Goal: Task Accomplishment & Management: Complete application form

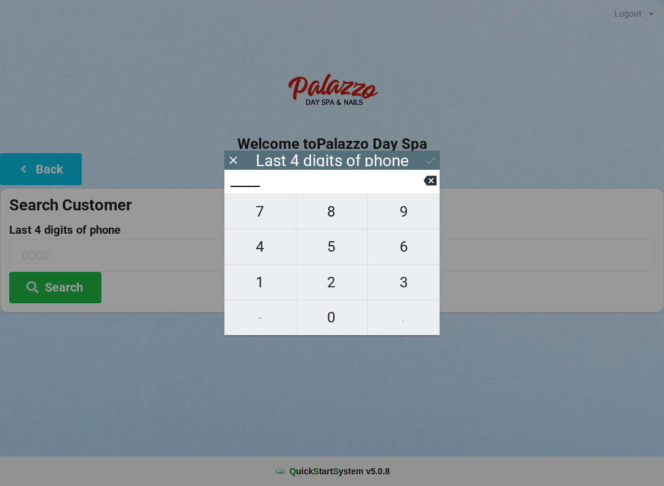
click at [269, 223] on span "7" at bounding box center [259, 212] width 71 height 26
type input "7___"
click at [403, 254] on span "6" at bounding box center [404, 247] width 72 height 26
type input "76__"
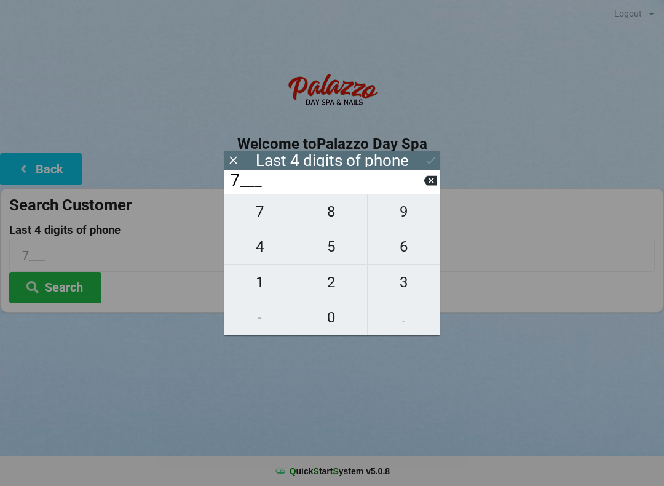
type input "76__"
click at [268, 210] on span "7" at bounding box center [259, 212] width 71 height 26
type input "767_"
click at [411, 218] on span "9" at bounding box center [404, 212] width 72 height 26
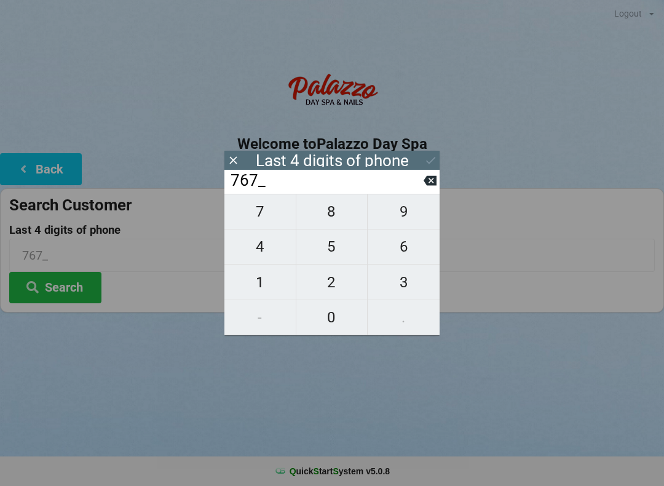
type input "7679"
click at [422, 191] on input "7679" at bounding box center [326, 181] width 194 height 20
click at [423, 187] on icon at bounding box center [429, 180] width 13 height 13
type input "767_"
click at [420, 191] on input "767_" at bounding box center [326, 181] width 194 height 20
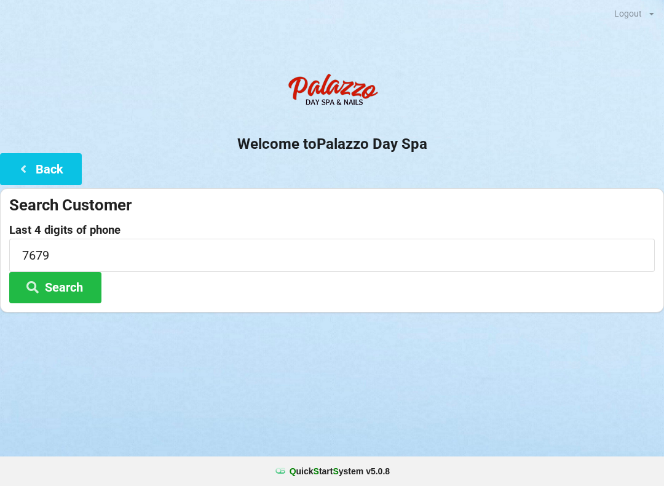
click at [425, 191] on div "Search Customer Last 4 digits of phone 7679 Search" at bounding box center [332, 250] width 664 height 124
click at [100, 259] on input "7679" at bounding box center [331, 254] width 645 height 33
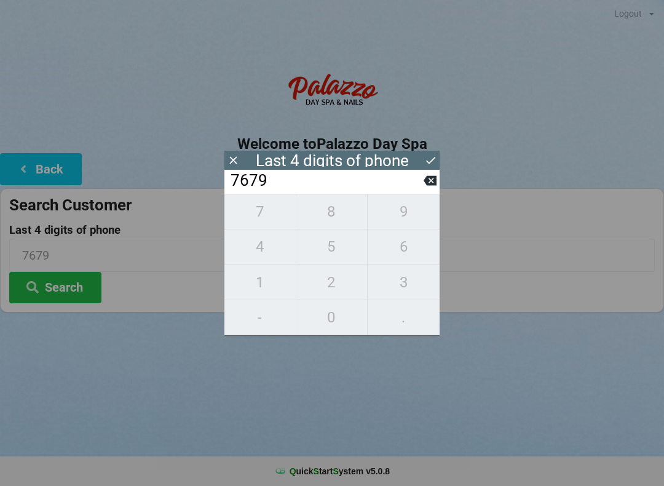
click at [428, 186] on icon at bounding box center [429, 181] width 13 height 10
click at [430, 186] on icon at bounding box center [429, 181] width 13 height 10
click at [435, 186] on icon at bounding box center [429, 181] width 13 height 10
click at [430, 186] on icon at bounding box center [429, 181] width 13 height 10
type input "____"
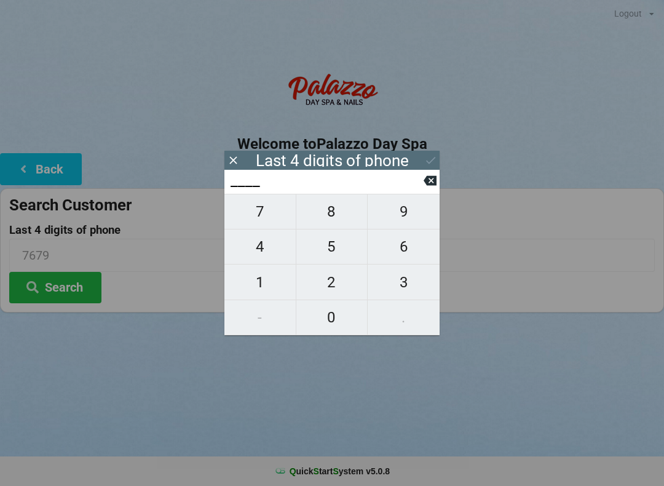
click at [271, 253] on span "4" at bounding box center [259, 247] width 71 height 26
type input "4___"
click at [277, 219] on span "7" at bounding box center [259, 212] width 71 height 26
type input "47__"
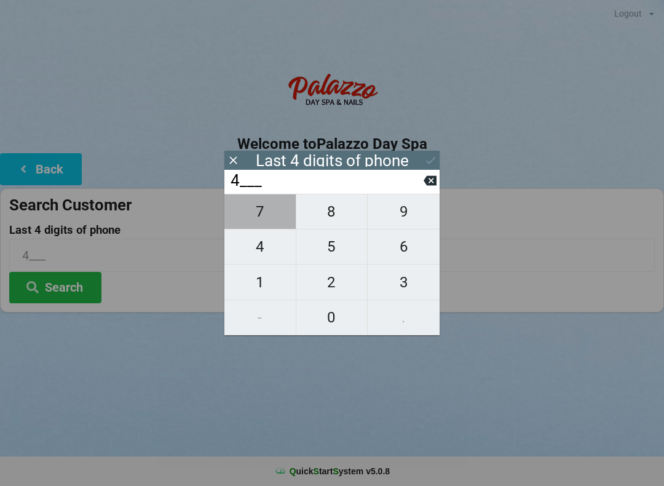
type input "47__"
click at [266, 278] on span "1" at bounding box center [259, 282] width 71 height 26
type input "471_"
click at [278, 220] on span "7" at bounding box center [259, 212] width 71 height 26
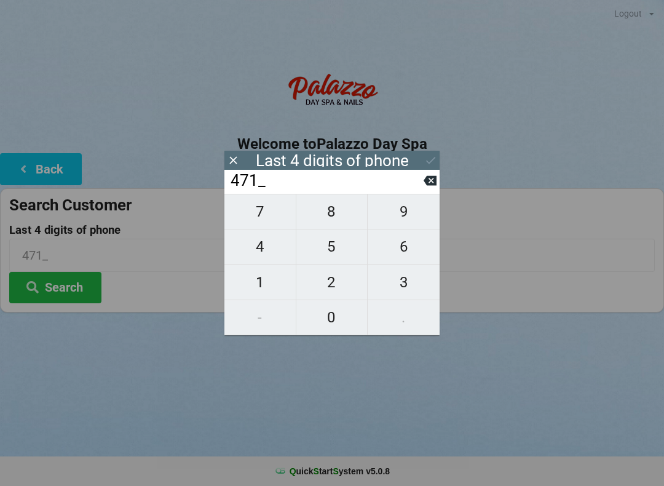
type input "4717"
click at [431, 166] on icon at bounding box center [430, 160] width 13 height 13
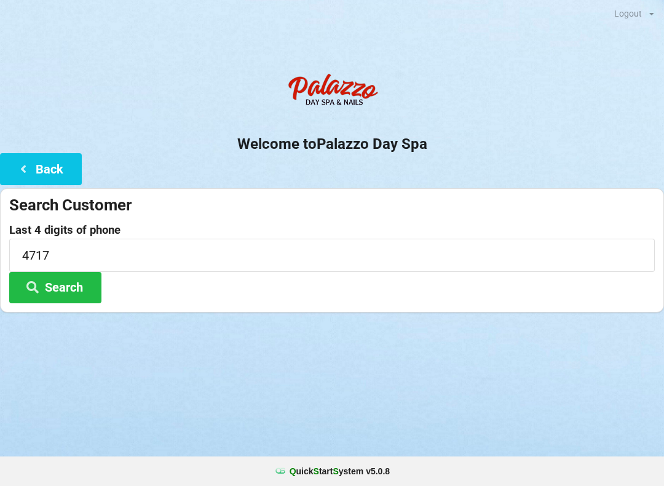
click at [90, 291] on button "Search" at bounding box center [55, 287] width 92 height 31
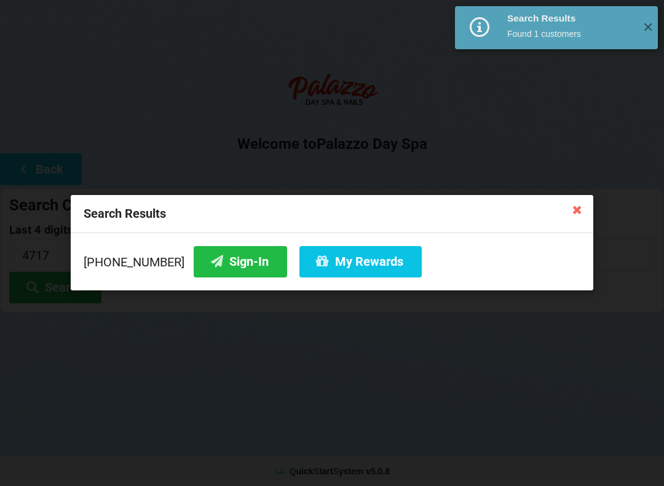
click at [242, 261] on button "Sign-In" at bounding box center [240, 261] width 93 height 31
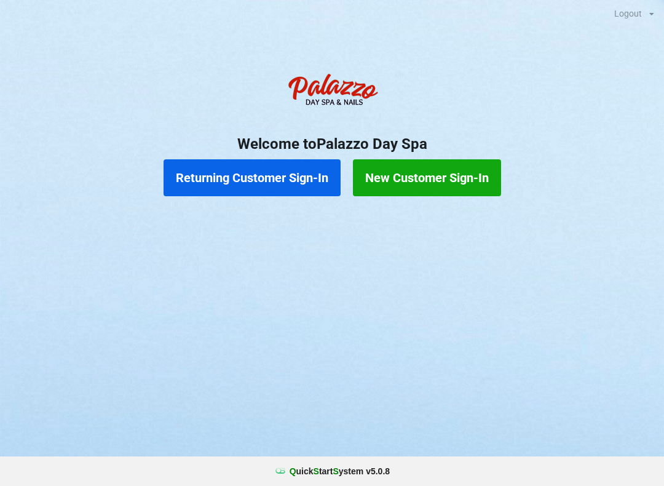
click at [263, 179] on button "Returning Customer Sign-In" at bounding box center [251, 177] width 177 height 37
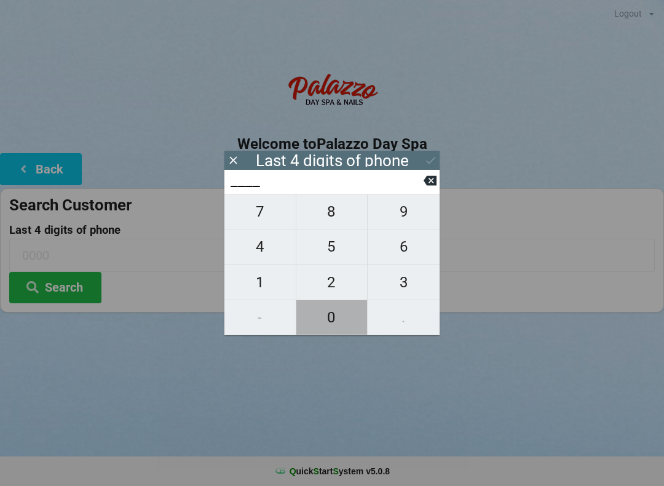
click at [325, 317] on span "0" at bounding box center [331, 317] width 71 height 26
type input "0___"
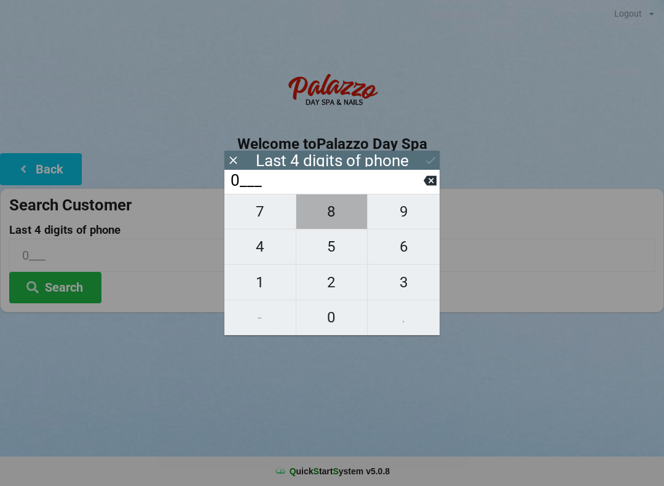
click at [326, 219] on span "8" at bounding box center [331, 212] width 71 height 26
type input "08__"
click at [407, 286] on span "3" at bounding box center [404, 282] width 72 height 26
type input "083_"
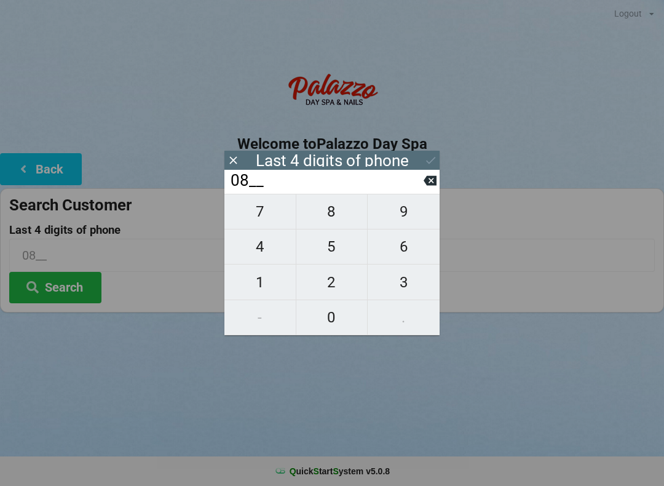
type input "083_"
click at [406, 284] on span "3" at bounding box center [404, 282] width 72 height 26
type input "0833"
click at [68, 291] on button "Search" at bounding box center [55, 287] width 92 height 31
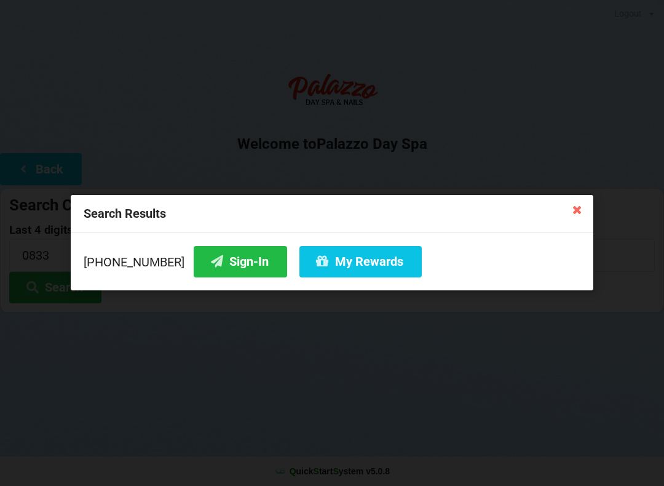
click at [224, 264] on button "Sign-In" at bounding box center [240, 261] width 93 height 31
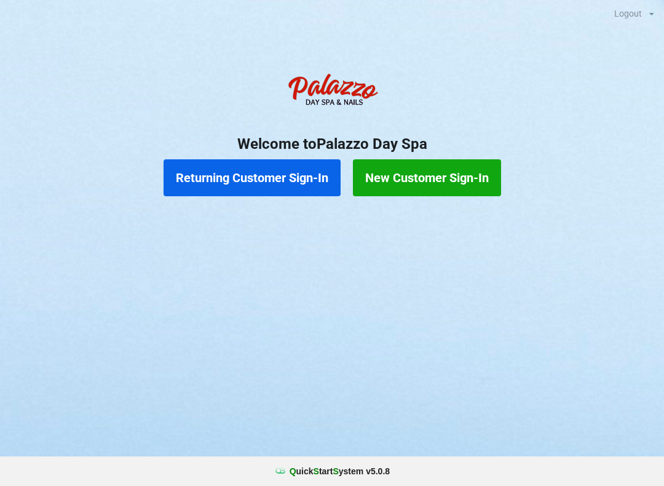
click at [295, 168] on button "Returning Customer Sign-In" at bounding box center [251, 177] width 177 height 37
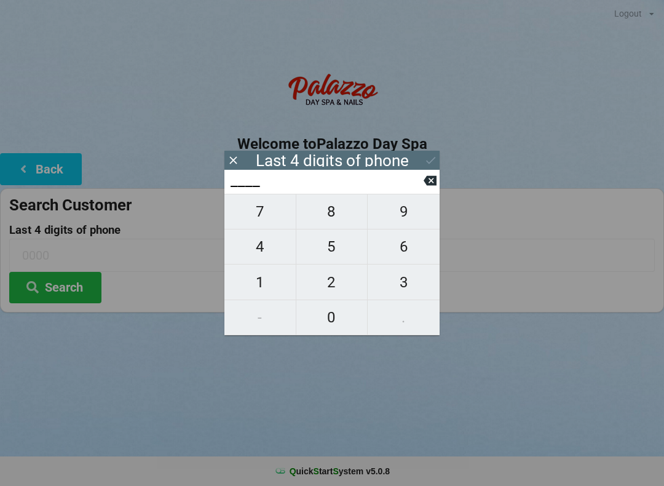
click at [333, 252] on span "5" at bounding box center [331, 247] width 71 height 26
type input "5___"
click at [267, 255] on span "4" at bounding box center [259, 247] width 71 height 26
type input "54__"
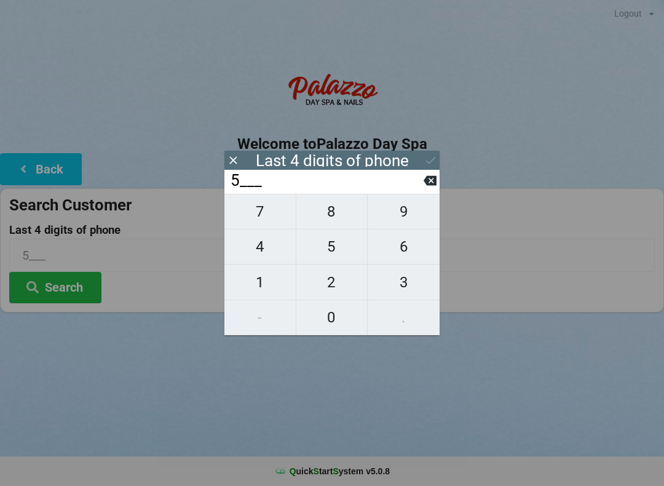
type input "54__"
click at [248, 222] on span "7" at bounding box center [259, 212] width 71 height 26
type input "547_"
click at [323, 215] on span "8" at bounding box center [331, 212] width 71 height 26
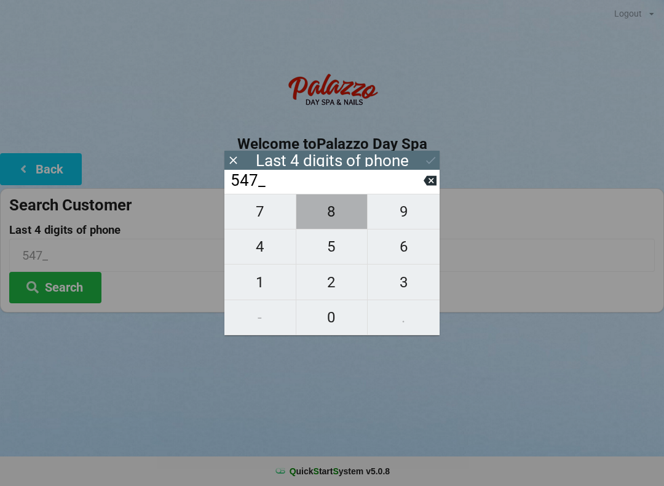
type input "5478"
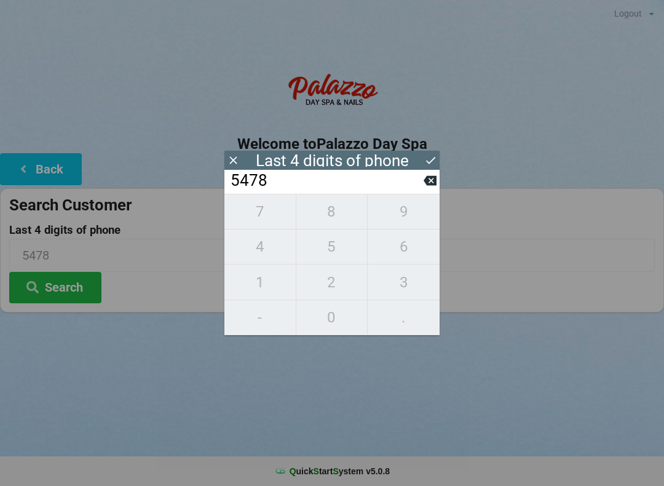
click at [87, 281] on button "Search" at bounding box center [55, 287] width 92 height 31
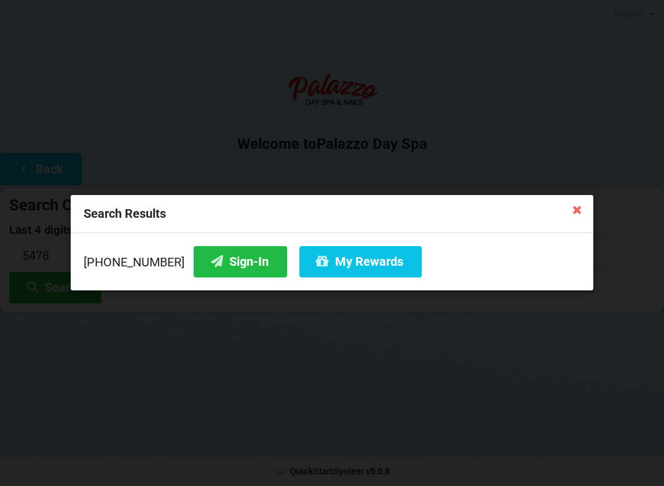
click at [241, 261] on button "Sign-In" at bounding box center [240, 261] width 93 height 31
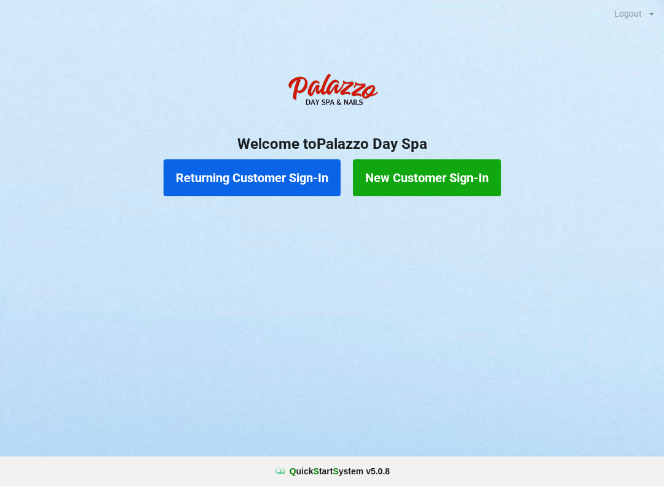
click at [282, 181] on button "Returning Customer Sign-In" at bounding box center [251, 177] width 177 height 37
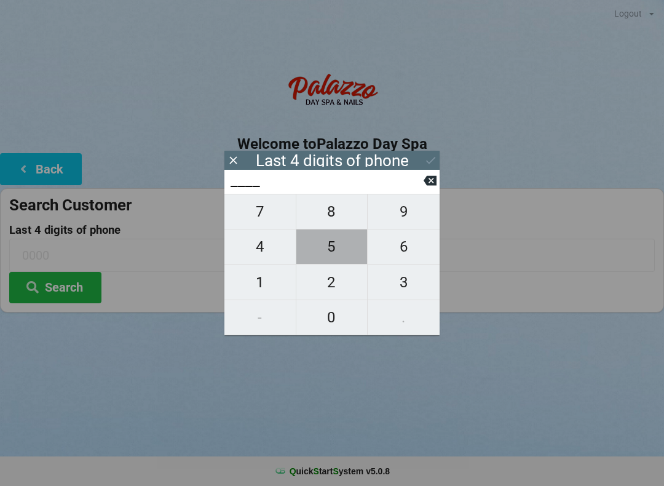
click at [323, 252] on span "5" at bounding box center [331, 247] width 71 height 26
type input "5___"
click at [260, 259] on span "4" at bounding box center [259, 247] width 71 height 26
type input "54__"
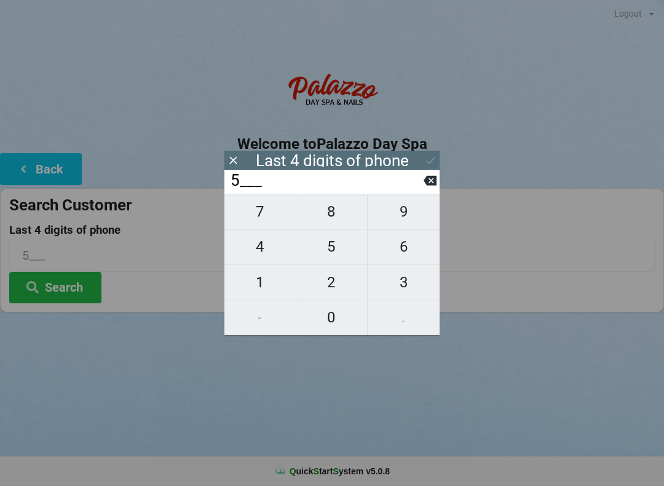
type input "54__"
click at [330, 284] on span "2" at bounding box center [331, 282] width 71 height 26
type input "542_"
click at [334, 284] on span "2" at bounding box center [331, 282] width 71 height 26
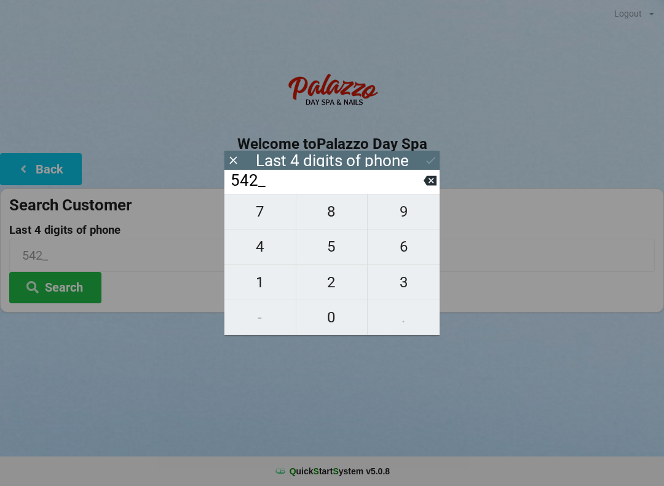
type input "5422"
click at [433, 184] on icon at bounding box center [429, 181] width 13 height 10
click at [327, 298] on button "2" at bounding box center [332, 281] width 72 height 35
type input "5422"
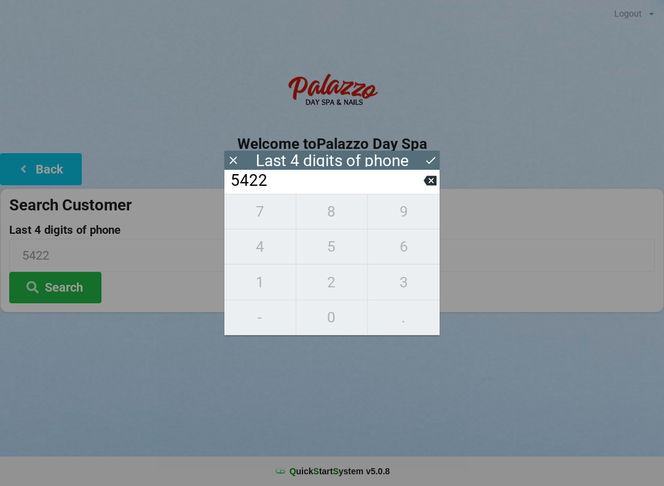
click at [383, 152] on div "Last 4 digits of phone" at bounding box center [331, 160] width 215 height 19
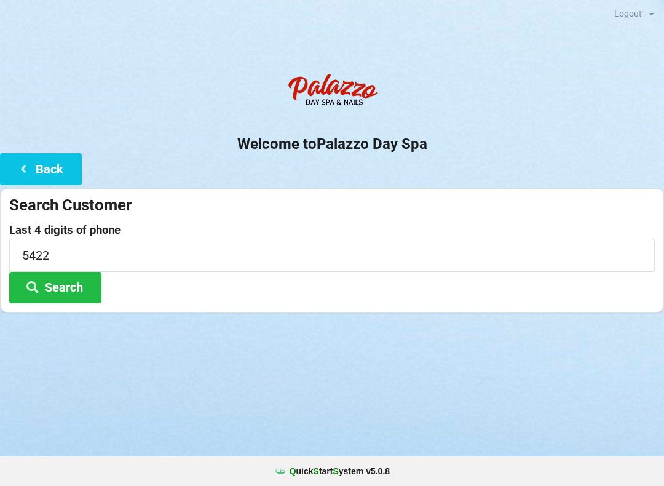
click at [57, 284] on button "Search" at bounding box center [55, 287] width 92 height 31
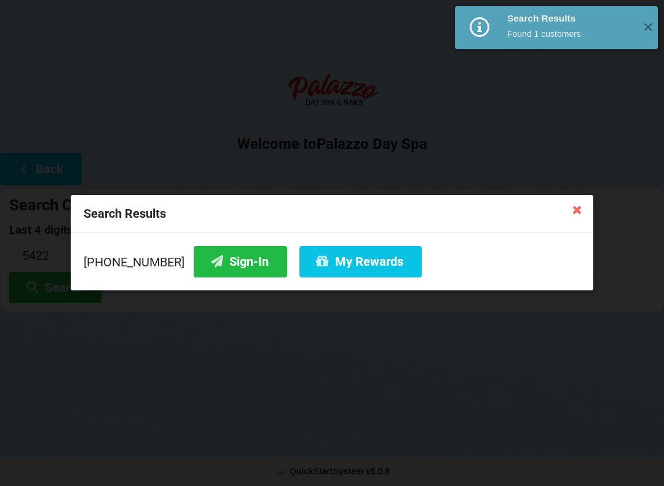
click at [224, 267] on button "Sign-In" at bounding box center [240, 261] width 93 height 31
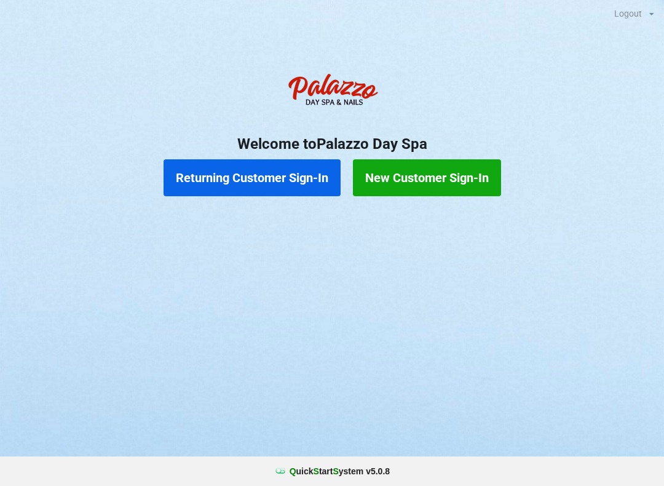
click at [223, 170] on button "Returning Customer Sign-In" at bounding box center [251, 177] width 177 height 37
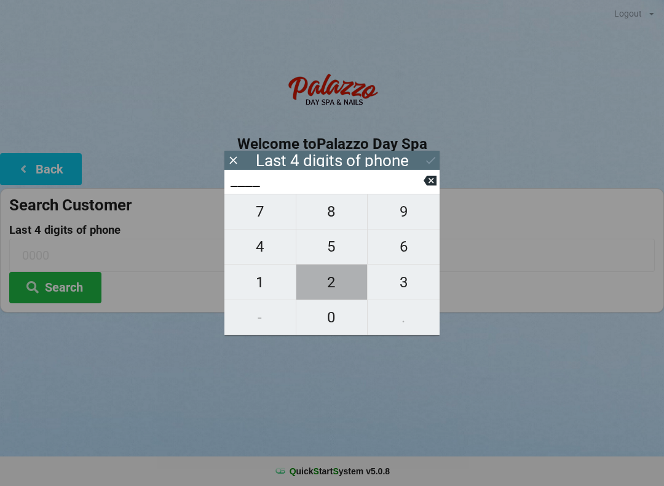
click at [328, 286] on span "2" at bounding box center [331, 282] width 71 height 26
type input "2___"
click at [329, 253] on span "5" at bounding box center [331, 247] width 71 height 26
type input "25__"
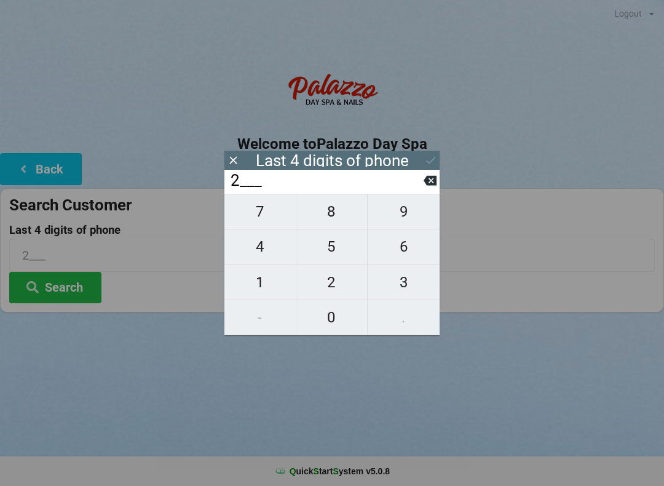
type input "25__"
click at [393, 281] on span "3" at bounding box center [404, 282] width 72 height 26
type input "253_"
click at [258, 285] on span "1" at bounding box center [259, 282] width 71 height 26
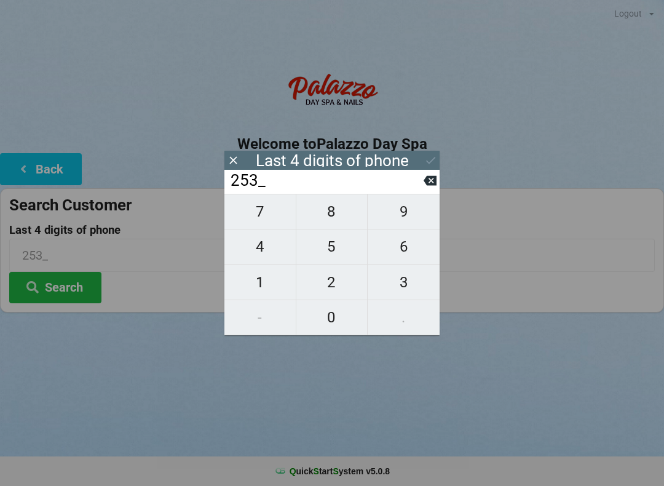
type input "2531"
click at [427, 159] on icon at bounding box center [430, 160] width 13 height 13
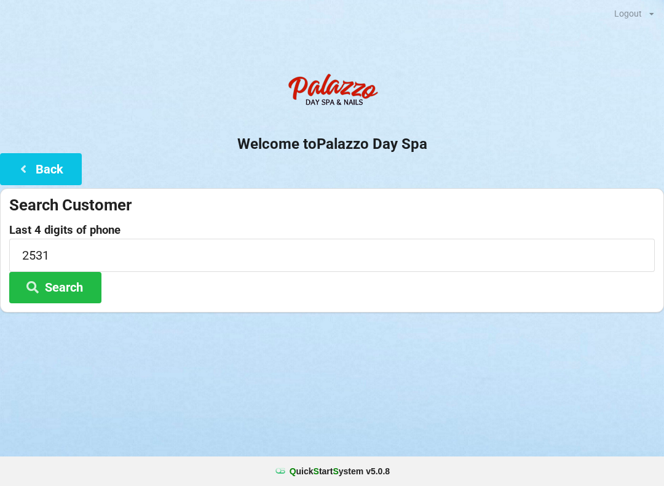
click at [63, 283] on button "Search" at bounding box center [55, 287] width 92 height 31
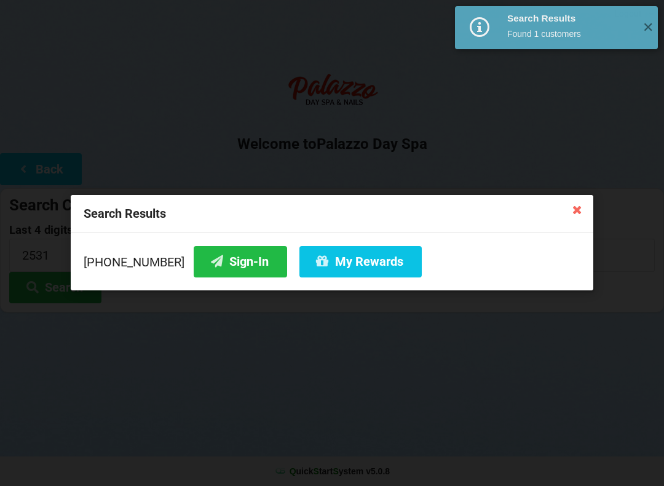
click at [212, 265] on button "Sign-In" at bounding box center [240, 261] width 93 height 31
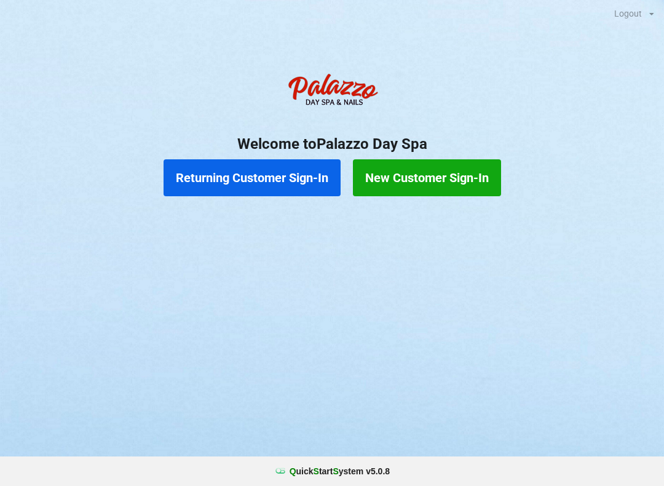
click at [264, 167] on button "Returning Customer Sign-In" at bounding box center [251, 177] width 177 height 37
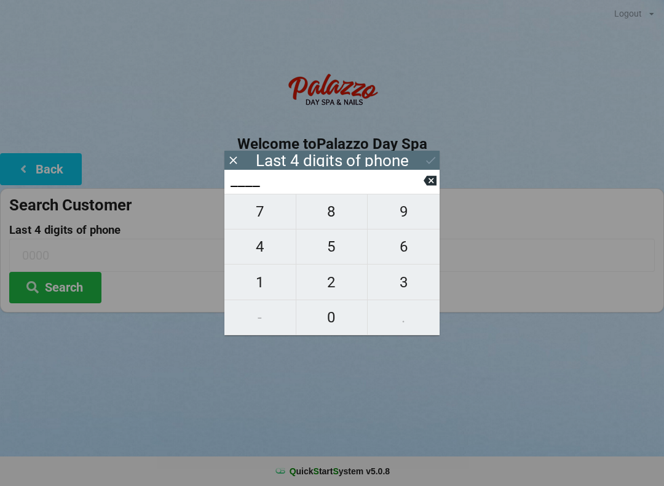
click at [265, 245] on span "4" at bounding box center [259, 247] width 71 height 26
type input "4___"
click at [332, 320] on span "0" at bounding box center [331, 317] width 71 height 26
type input "40__"
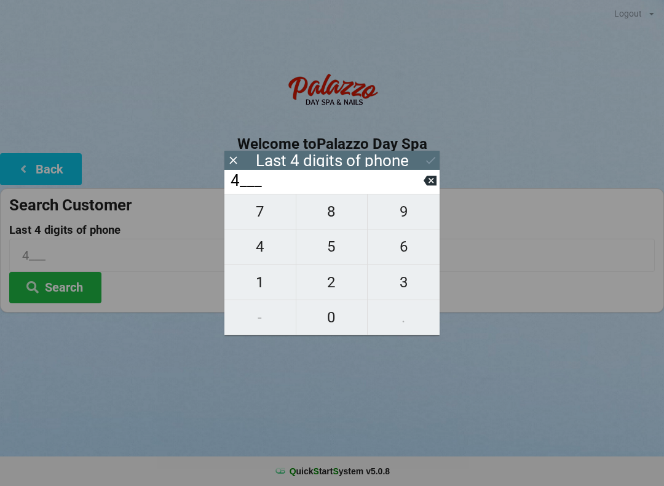
type input "40__"
click at [275, 218] on span "7" at bounding box center [259, 212] width 71 height 26
type input "407_"
click at [403, 217] on span "9" at bounding box center [404, 212] width 72 height 26
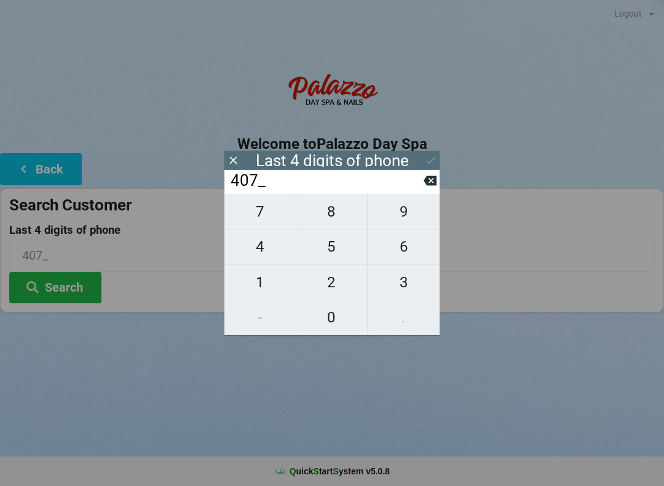
type input "4079"
click at [342, 289] on div "7 8 9 4 5 6 1 2 3 - 0 ." at bounding box center [331, 264] width 215 height 141
click at [334, 285] on div "7 8 9 4 5 6 1 2 3 - 0 ." at bounding box center [331, 264] width 215 height 141
click at [407, 189] on input "4079" at bounding box center [326, 181] width 194 height 20
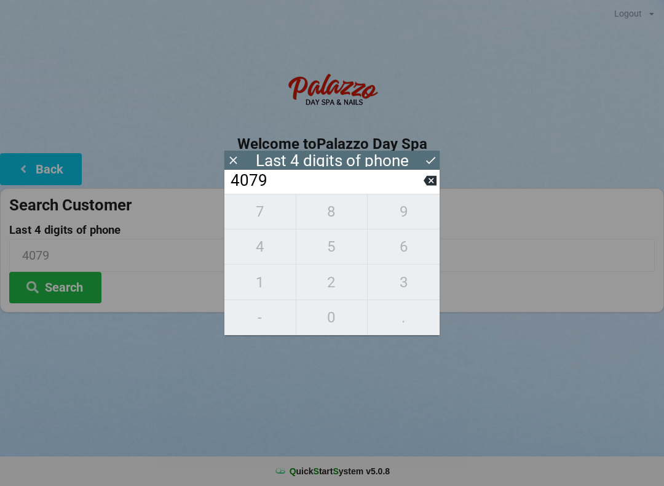
click at [415, 185] on input "4079" at bounding box center [326, 181] width 194 height 20
click at [420, 183] on input "4079" at bounding box center [326, 181] width 194 height 20
click at [423, 181] on input "4079" at bounding box center [326, 181] width 194 height 20
click at [417, 182] on input "4079" at bounding box center [326, 181] width 194 height 20
click at [420, 181] on input "4079" at bounding box center [326, 181] width 194 height 20
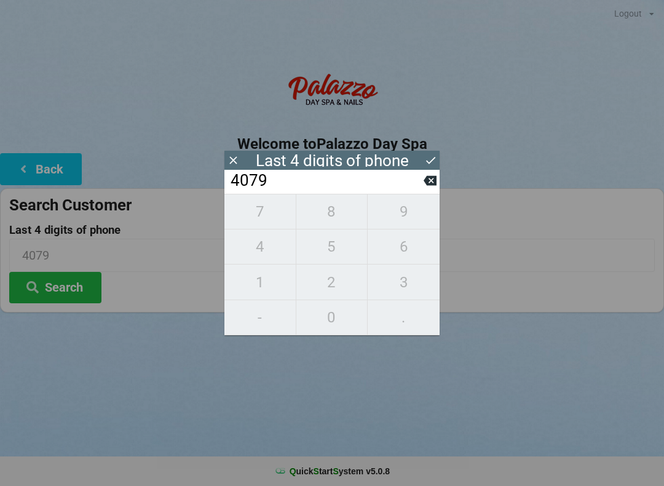
click at [419, 181] on input "4079" at bounding box center [326, 181] width 194 height 20
click at [414, 185] on input "4079" at bounding box center [326, 181] width 194 height 20
click at [414, 188] on input "4079" at bounding box center [326, 181] width 194 height 20
click at [427, 182] on icon at bounding box center [429, 181] width 13 height 10
click at [429, 182] on icon at bounding box center [429, 181] width 13 height 10
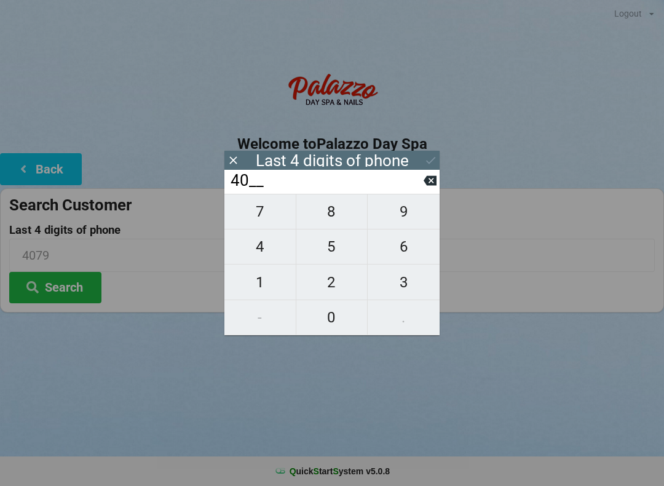
click at [425, 181] on icon at bounding box center [429, 180] width 13 height 13
click at [426, 180] on icon at bounding box center [429, 180] width 13 height 13
click at [425, 179] on icon at bounding box center [429, 180] width 13 height 13
click at [427, 181] on icon at bounding box center [429, 181] width 13 height 10
click at [340, 247] on span "5" at bounding box center [331, 247] width 71 height 26
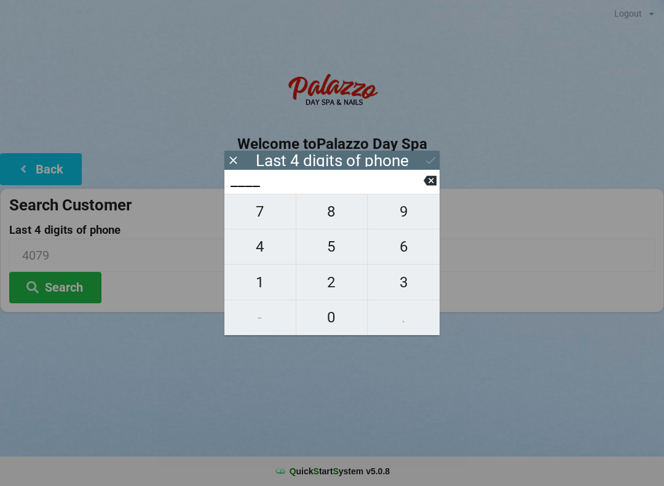
type input "5___"
click at [407, 289] on span "3" at bounding box center [404, 282] width 72 height 26
type input "53__"
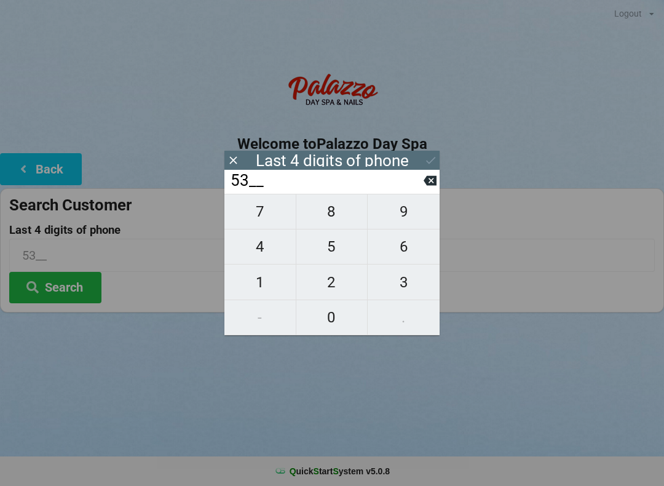
click at [261, 282] on span "1" at bounding box center [259, 282] width 71 height 26
type input "531_"
click at [404, 211] on span "9" at bounding box center [404, 212] width 72 height 26
type input "5319"
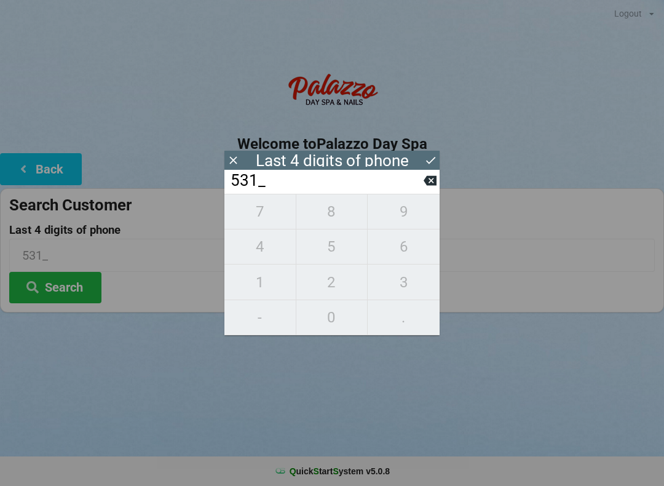
type input "5319"
click at [431, 155] on icon at bounding box center [430, 160] width 13 height 13
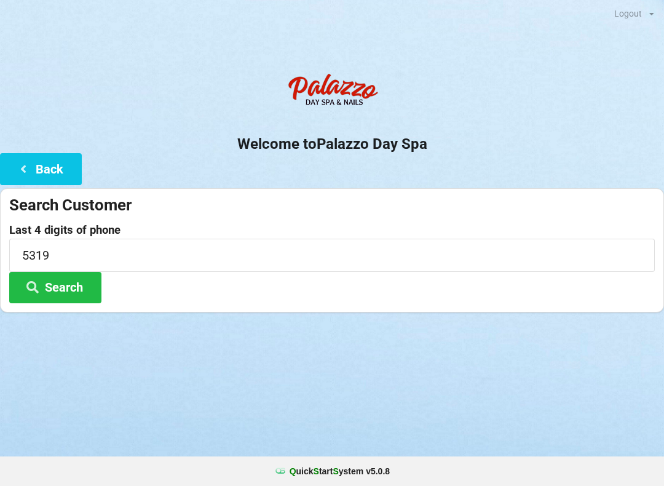
click at [58, 285] on button "Search" at bounding box center [55, 287] width 92 height 31
click at [57, 169] on button "Back" at bounding box center [41, 168] width 82 height 31
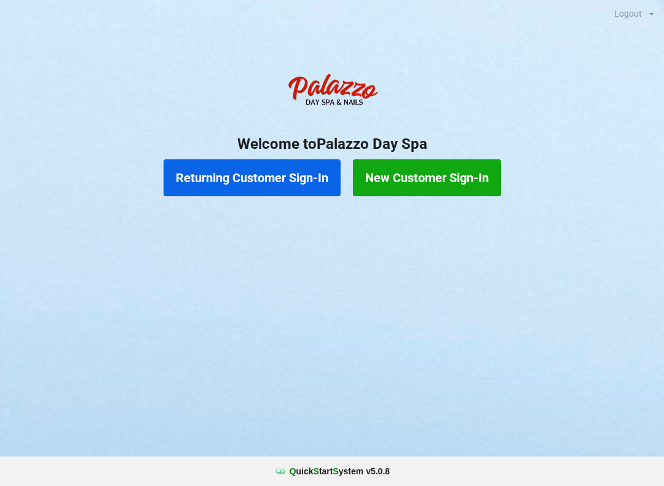
click at [441, 167] on button "New Customer Sign-In" at bounding box center [427, 177] width 148 height 37
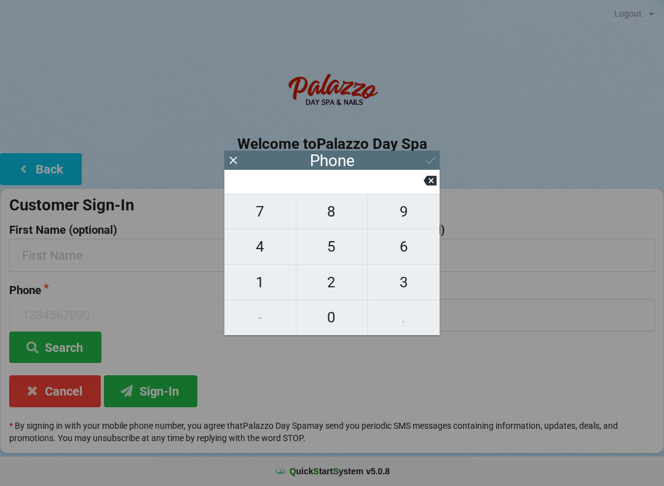
click at [270, 250] on span "4" at bounding box center [259, 247] width 71 height 26
type input "4"
click at [321, 318] on span "0" at bounding box center [331, 317] width 71 height 26
type input "40"
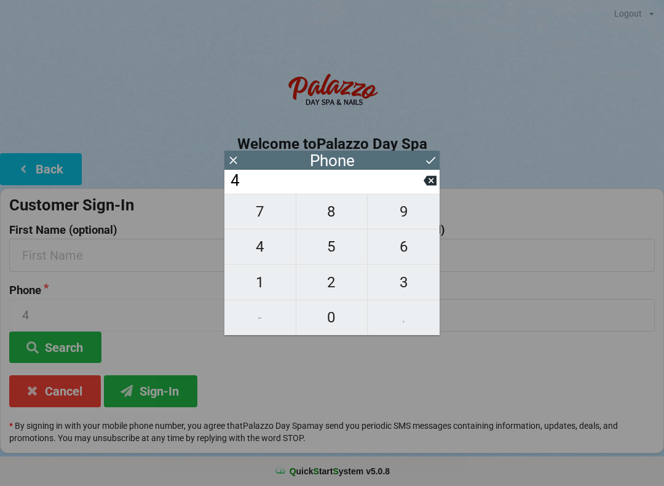
type input "40"
click at [269, 219] on span "7" at bounding box center [259, 212] width 71 height 26
type input "407"
click at [399, 281] on span "3" at bounding box center [404, 282] width 72 height 26
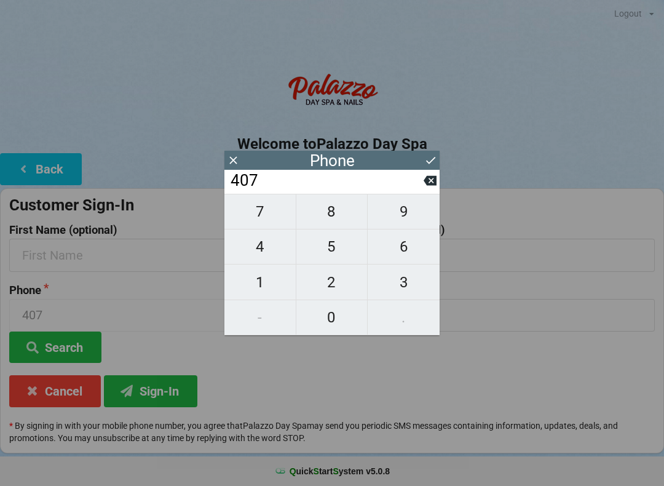
type input "4073"
click at [430, 178] on icon at bounding box center [429, 180] width 13 height 13
click at [416, 207] on span "9" at bounding box center [404, 212] width 72 height 26
type input "4079"
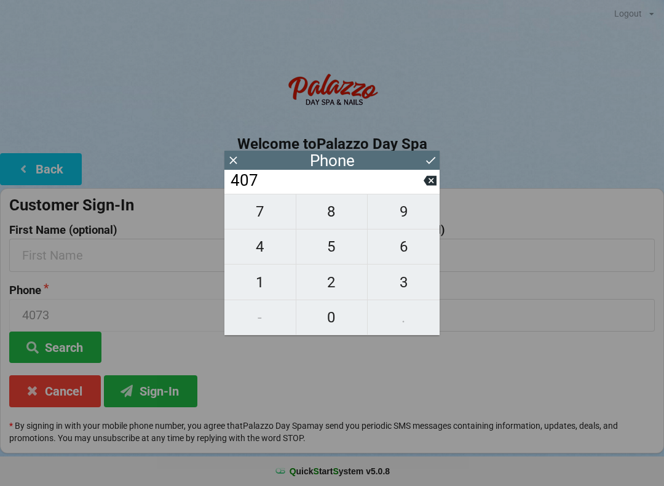
type input "4079"
click at [336, 281] on span "2" at bounding box center [331, 282] width 71 height 26
type input "40792"
click at [340, 208] on span "8" at bounding box center [331, 212] width 71 height 26
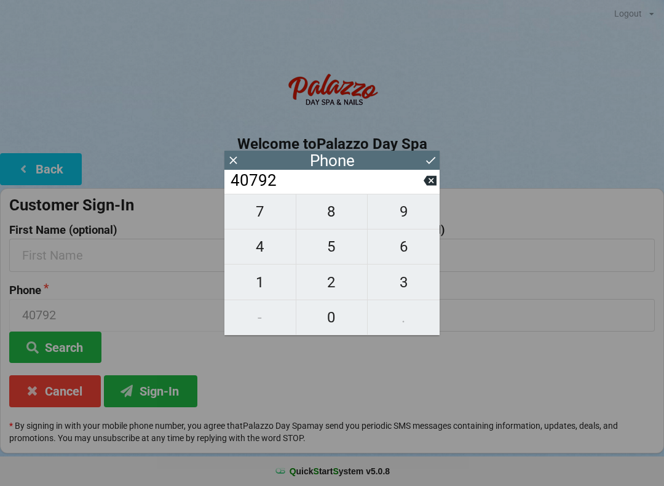
type input "407928"
click at [329, 243] on span "5" at bounding box center [331, 247] width 71 height 26
type input "4079285"
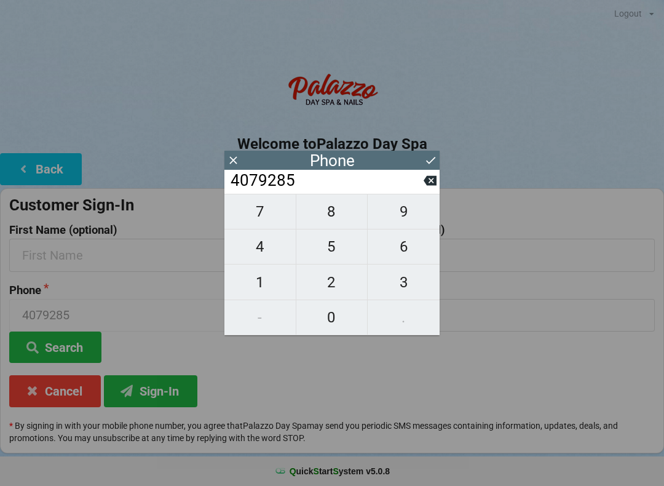
click at [406, 288] on span "3" at bounding box center [404, 282] width 72 height 26
type input "40792853"
click at [259, 281] on span "1" at bounding box center [259, 282] width 71 height 26
type input "407928531"
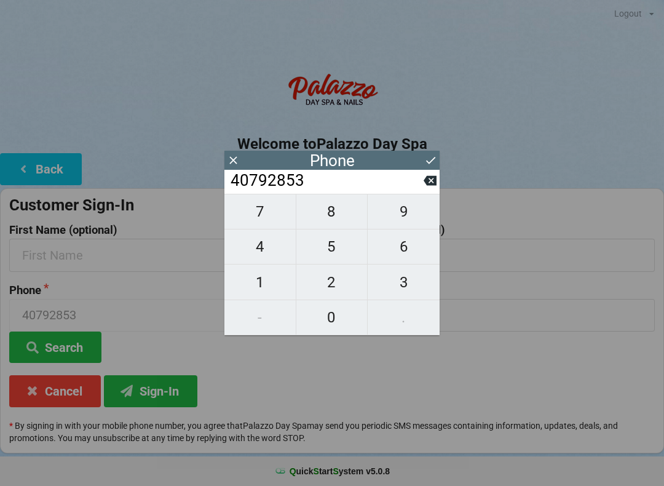
type input "407928531"
click at [408, 214] on span "9" at bounding box center [404, 212] width 72 height 26
type input "4079285319"
click at [428, 162] on icon at bounding box center [430, 160] width 9 height 7
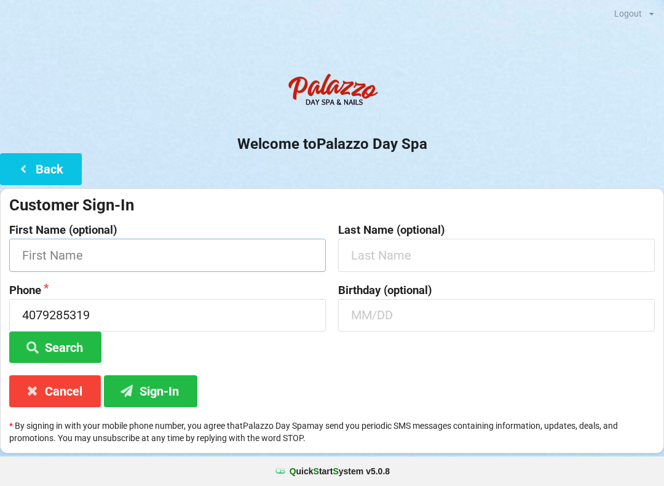
click at [242, 257] on input "text" at bounding box center [167, 254] width 317 height 33
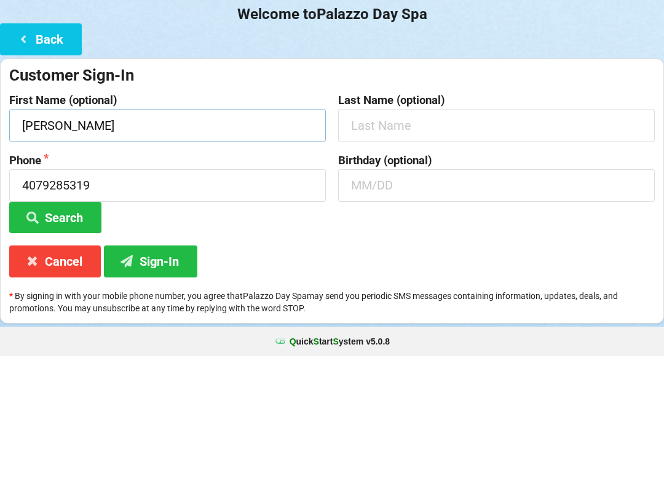
type input "[PERSON_NAME]"
click at [404, 238] on input "text" at bounding box center [496, 254] width 317 height 33
type input "[PERSON_NAME]"
click at [422, 299] on input "text" at bounding box center [496, 315] width 317 height 33
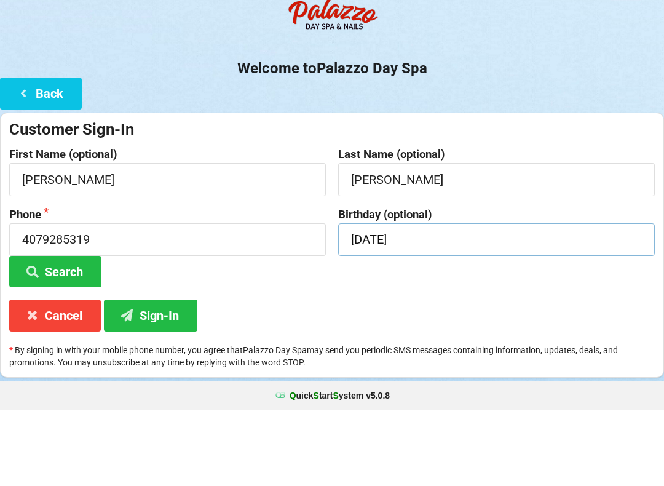
type input "[DATE]"
click at [165, 375] on button "Sign-In" at bounding box center [150, 390] width 93 height 31
click at [160, 375] on button "Sign-In" at bounding box center [150, 390] width 93 height 31
click at [154, 375] on button "Sign-In" at bounding box center [150, 390] width 93 height 31
click at [168, 375] on button "Sign-In" at bounding box center [150, 390] width 93 height 31
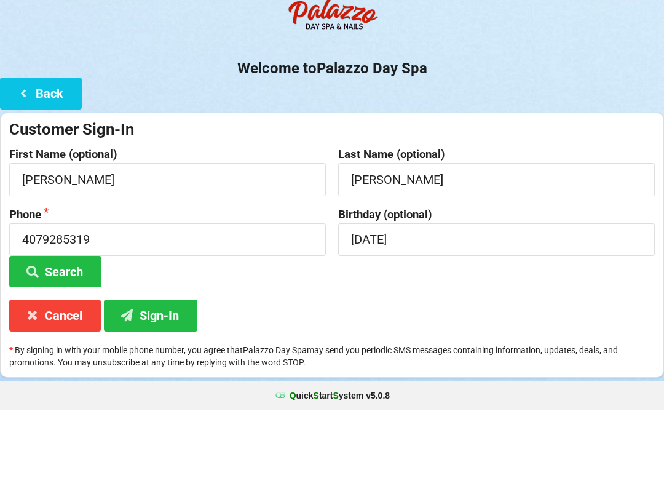
click at [72, 331] on button "Search" at bounding box center [55, 346] width 92 height 31
click at [68, 331] on button "Search" at bounding box center [55, 346] width 92 height 31
click at [66, 331] on button "Search" at bounding box center [55, 346] width 92 height 31
click at [68, 331] on button "Search" at bounding box center [55, 346] width 92 height 31
click at [28, 153] on button "Back" at bounding box center [41, 168] width 82 height 31
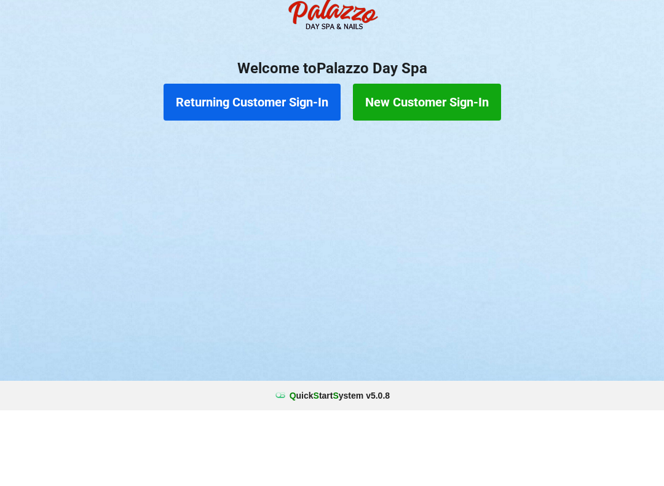
click at [266, 159] on button "Returning Customer Sign-In" at bounding box center [251, 177] width 177 height 37
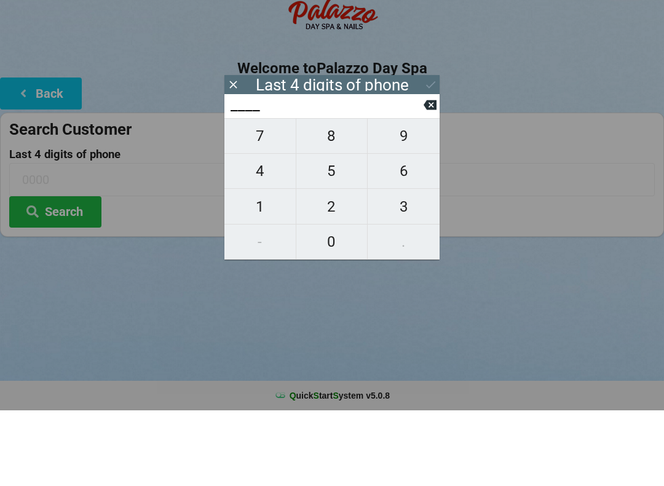
click at [325, 234] on span "5" at bounding box center [331, 247] width 71 height 26
type input "5___"
click at [396, 269] on span "3" at bounding box center [404, 282] width 72 height 26
type input "53__"
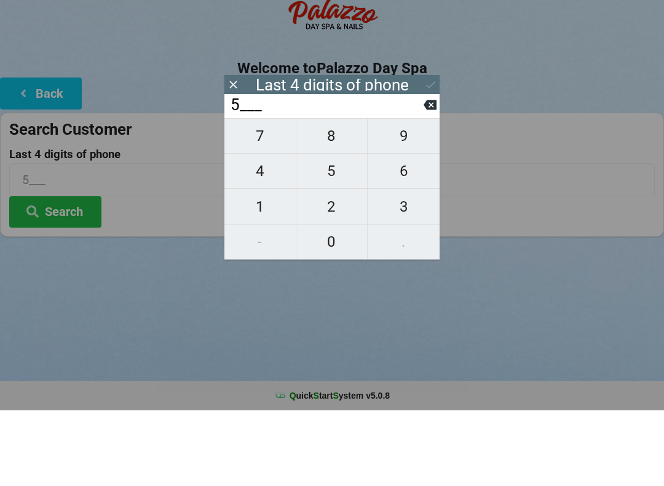
type input "53__"
click at [258, 269] on span "1" at bounding box center [259, 282] width 71 height 26
type input "531_"
click at [409, 199] on span "9" at bounding box center [404, 212] width 72 height 26
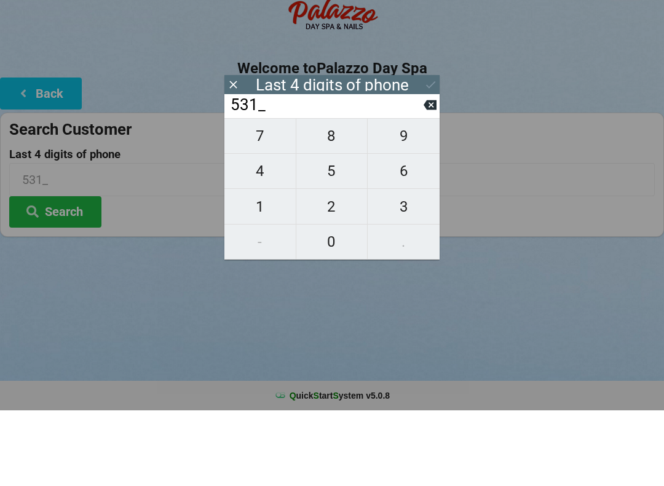
type input "5319"
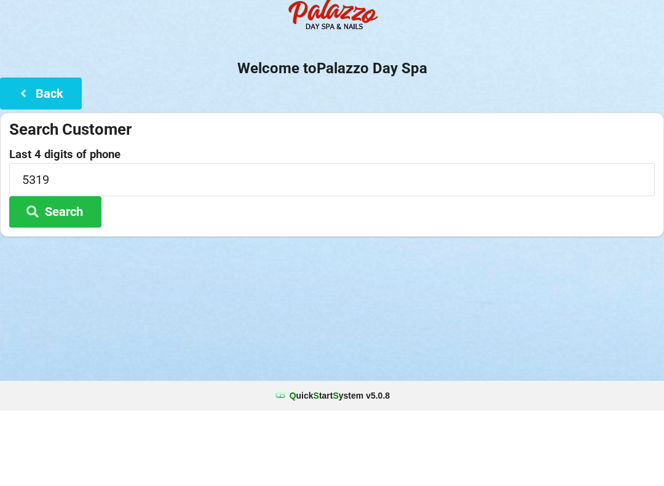
click at [57, 272] on button "Search" at bounding box center [55, 287] width 92 height 31
click at [53, 272] on button "Search" at bounding box center [55, 287] width 92 height 31
click at [23, 163] on icon at bounding box center [23, 168] width 15 height 10
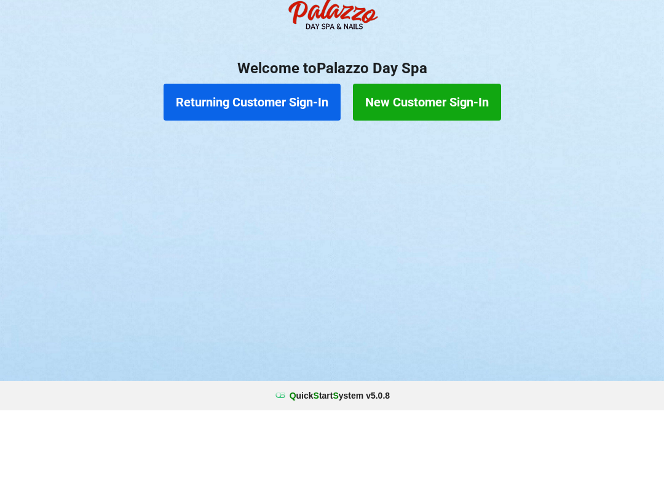
click at [416, 159] on button "New Customer Sign-In" at bounding box center [427, 177] width 148 height 37
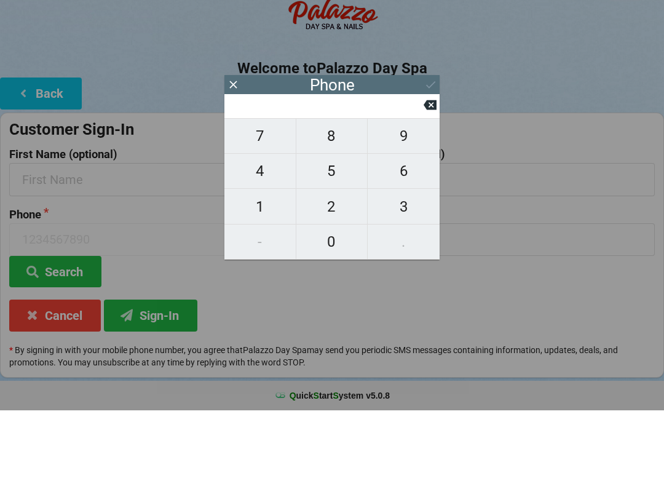
click at [264, 234] on span "4" at bounding box center [259, 247] width 71 height 26
type input "4"
click at [326, 304] on span "0" at bounding box center [331, 317] width 71 height 26
type input "40"
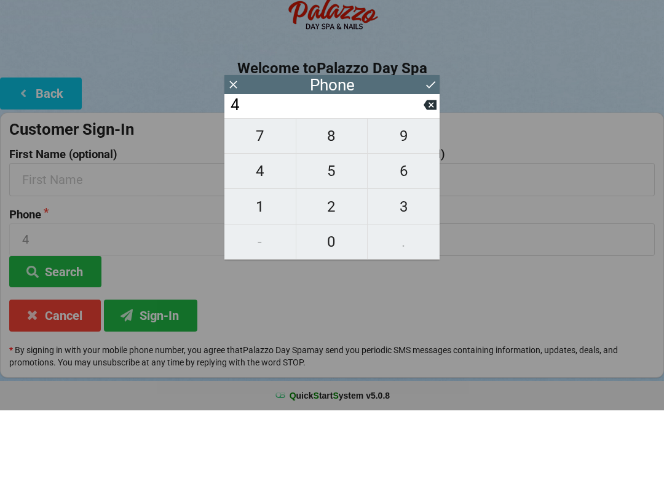
type input "40"
click at [256, 199] on span "7" at bounding box center [259, 212] width 71 height 26
type input "407"
click at [399, 199] on span "9" at bounding box center [404, 212] width 72 height 26
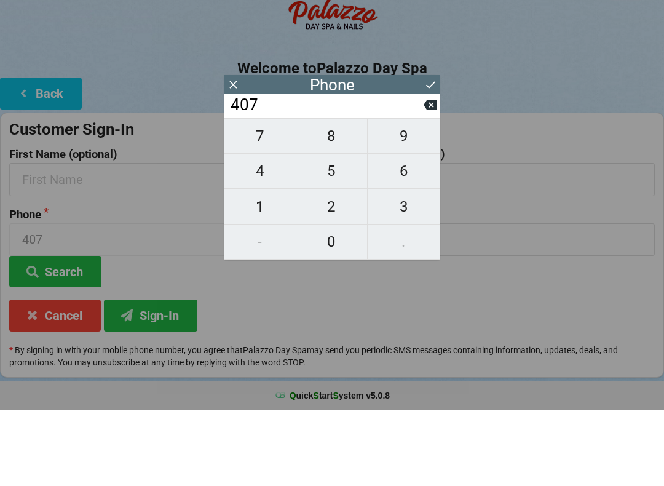
type input "4079"
click at [328, 269] on span "2" at bounding box center [331, 282] width 71 height 26
type input "40792"
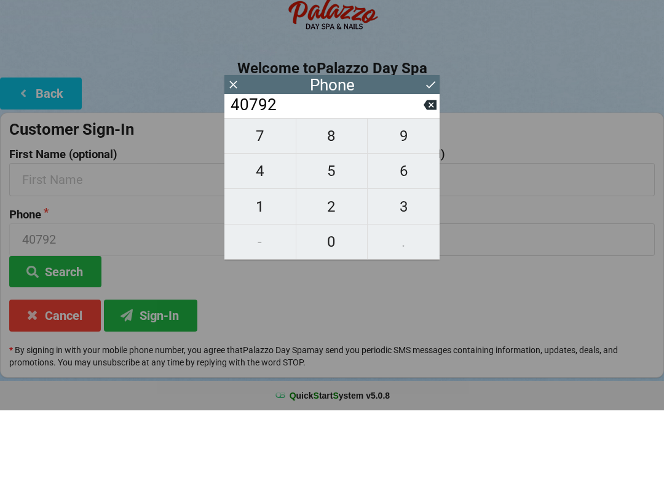
click at [329, 199] on span "8" at bounding box center [331, 212] width 71 height 26
type input "407928"
click at [327, 234] on span "5" at bounding box center [331, 247] width 71 height 26
type input "4079285"
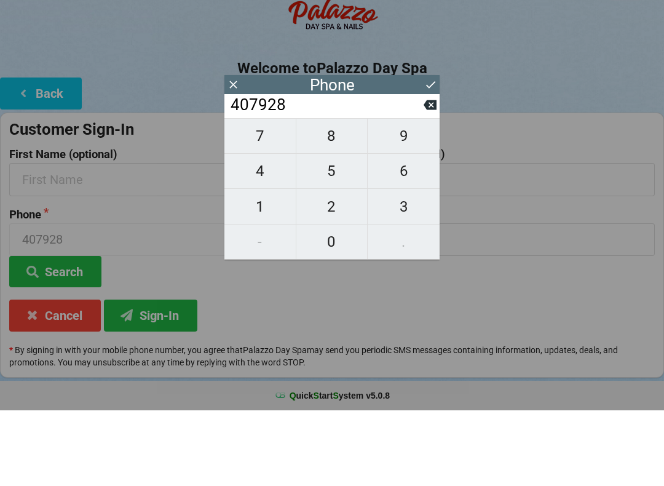
type input "4079285"
click at [401, 269] on span "3" at bounding box center [404, 282] width 72 height 26
type input "40792853"
click at [259, 269] on span "1" at bounding box center [259, 282] width 71 height 26
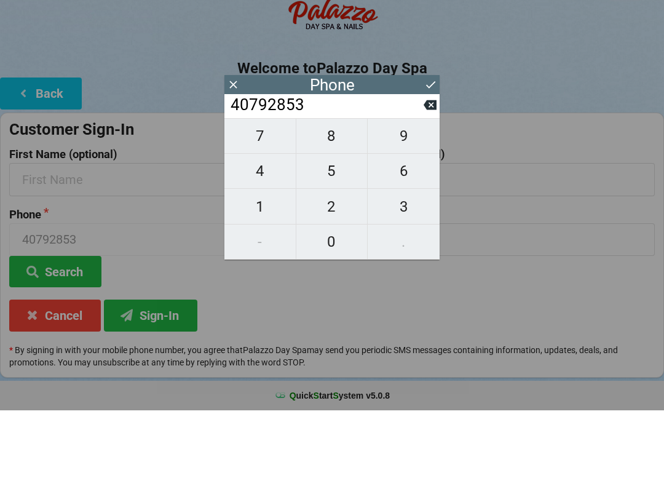
type input "407928531"
click at [403, 199] on span "9" at bounding box center [404, 212] width 72 height 26
type input "4079285319"
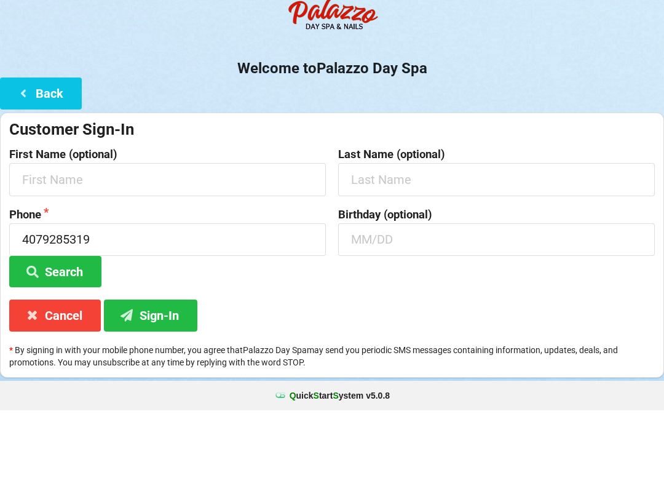
click at [144, 375] on button "Sign-In" at bounding box center [150, 390] width 93 height 31
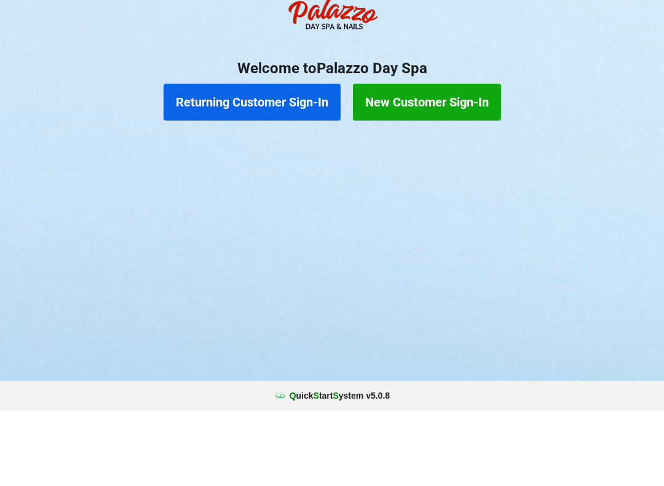
click at [291, 159] on button "Returning Customer Sign-In" at bounding box center [251, 177] width 177 height 37
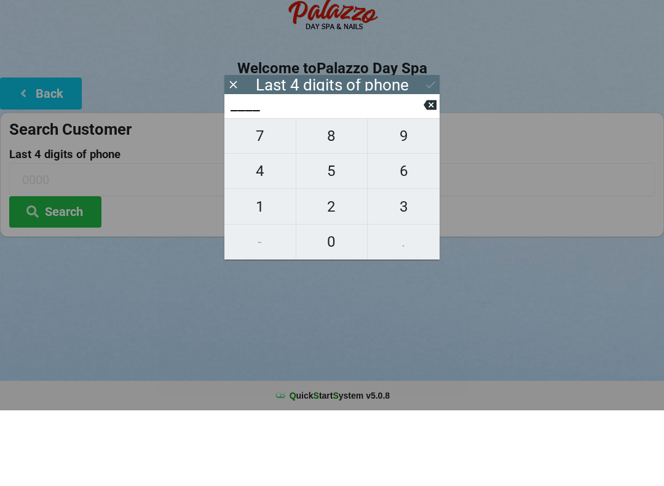
click at [272, 234] on span "4" at bounding box center [259, 247] width 71 height 26
type input "4___"
click at [342, 304] on span "0" at bounding box center [331, 317] width 71 height 26
type input "40__"
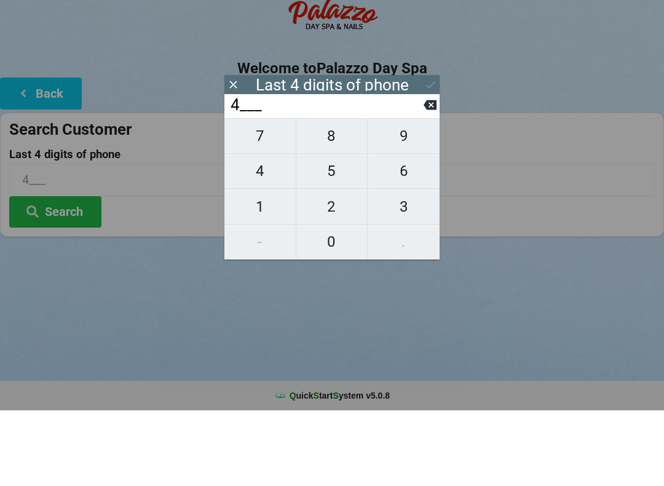
type input "40__"
click at [258, 199] on span "7" at bounding box center [259, 212] width 71 height 26
type input "407_"
click at [402, 199] on span "9" at bounding box center [404, 212] width 72 height 26
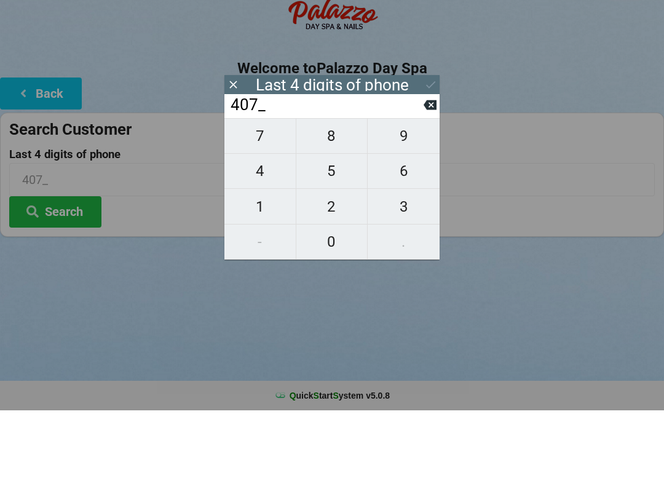
type input "4079"
click at [333, 216] on div "7 8 9 4 5 6 1 2 3 - 0 ." at bounding box center [331, 264] width 215 height 141
click at [262, 194] on div "7 8 9 4 5 6 1 2 3 - 0 ." at bounding box center [331, 264] width 215 height 141
click at [423, 174] on icon at bounding box center [429, 180] width 13 height 13
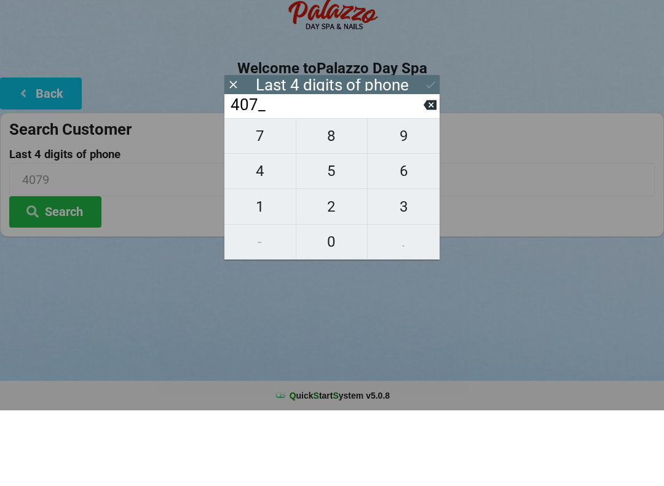
click at [417, 171] on input "407_" at bounding box center [326, 181] width 194 height 20
click at [422, 171] on input "407_" at bounding box center [326, 181] width 194 height 20
click at [428, 172] on button at bounding box center [429, 180] width 13 height 17
click at [423, 174] on icon at bounding box center [429, 180] width 13 height 13
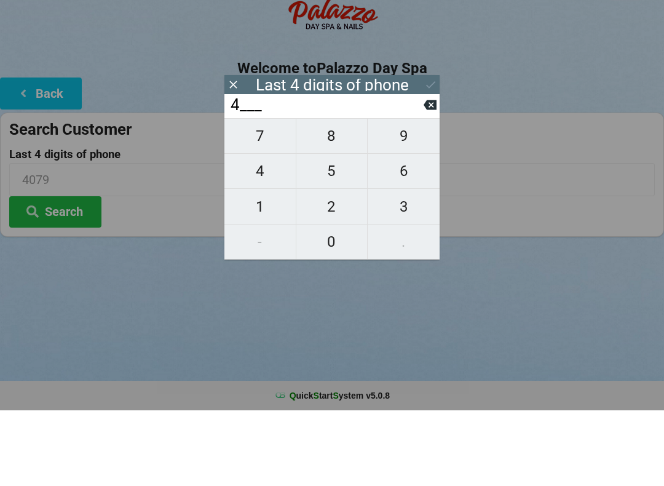
click at [425, 174] on icon at bounding box center [429, 180] width 13 height 13
click at [422, 171] on input "____" at bounding box center [326, 181] width 194 height 20
click at [410, 269] on span "3" at bounding box center [404, 282] width 72 height 26
type input "3___"
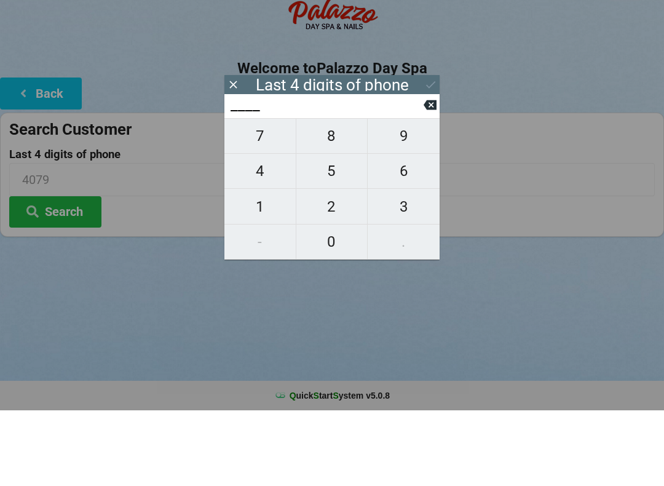
type input "3___"
click at [267, 199] on span "7" at bounding box center [259, 212] width 71 height 26
type input "37__"
click at [415, 199] on span "9" at bounding box center [404, 212] width 72 height 26
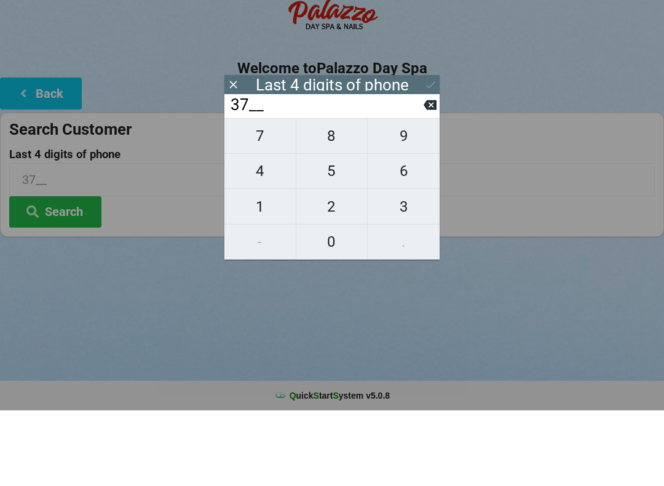
type input "379_"
click at [269, 269] on span "1" at bounding box center [259, 282] width 71 height 26
type input "3791"
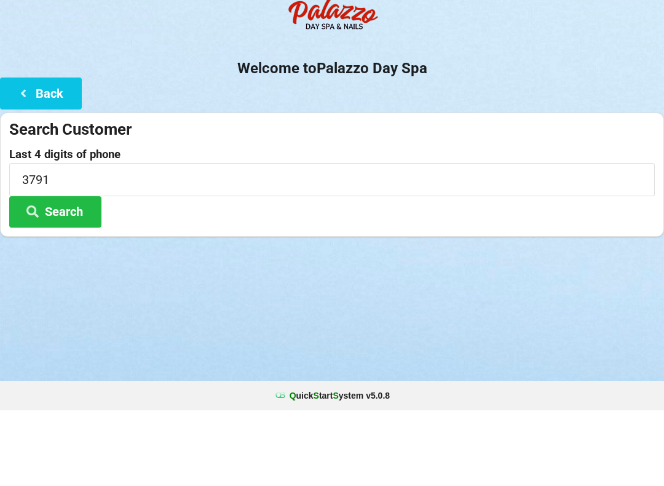
click at [514, 195] on div "Search Customer" at bounding box center [331, 205] width 645 height 20
click at [45, 272] on button "Search" at bounding box center [55, 287] width 92 height 31
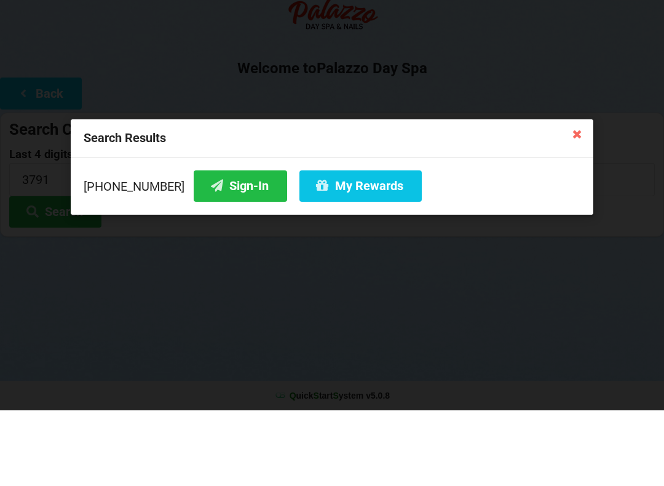
click at [334, 246] on button "My Rewards" at bounding box center [360, 261] width 122 height 31
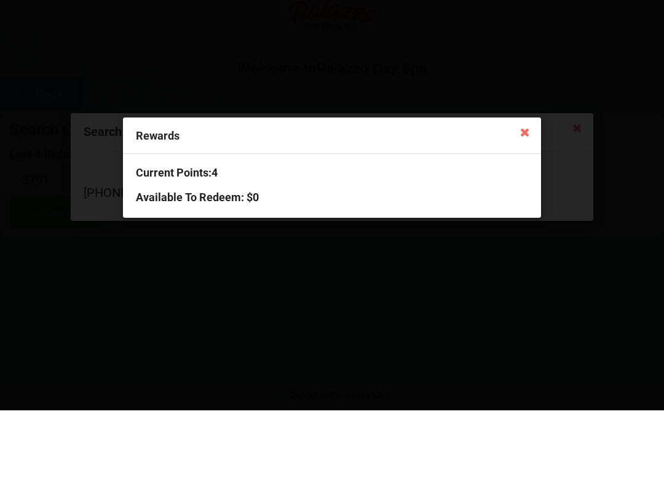
click at [541, 122] on div "Rewards Current Points: 4 Available To Redeem : $0" at bounding box center [332, 243] width 664 height 486
click at [528, 197] on icon at bounding box center [525, 207] width 20 height 20
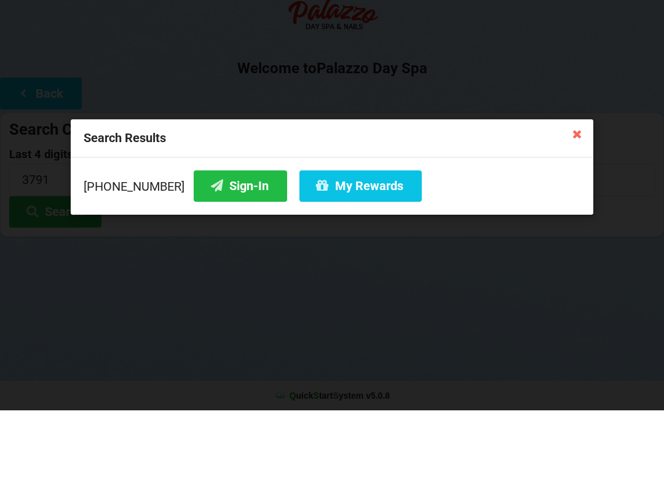
click at [561, 195] on div "Search Results" at bounding box center [332, 214] width 522 height 38
click at [578, 199] on icon at bounding box center [577, 209] width 20 height 20
